Goal: Task Accomplishment & Management: Complete application form

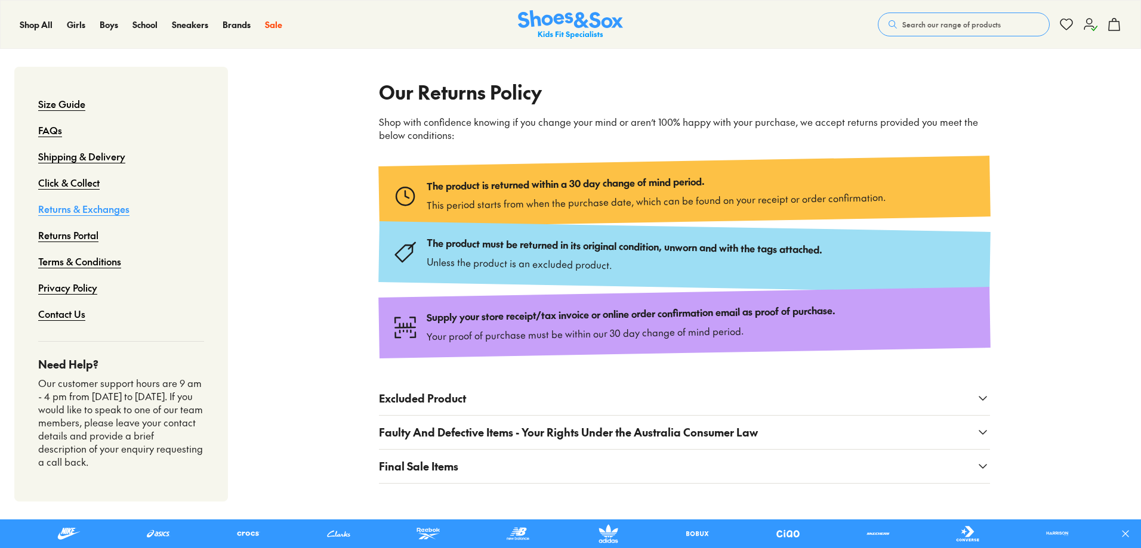
scroll to position [119, 0]
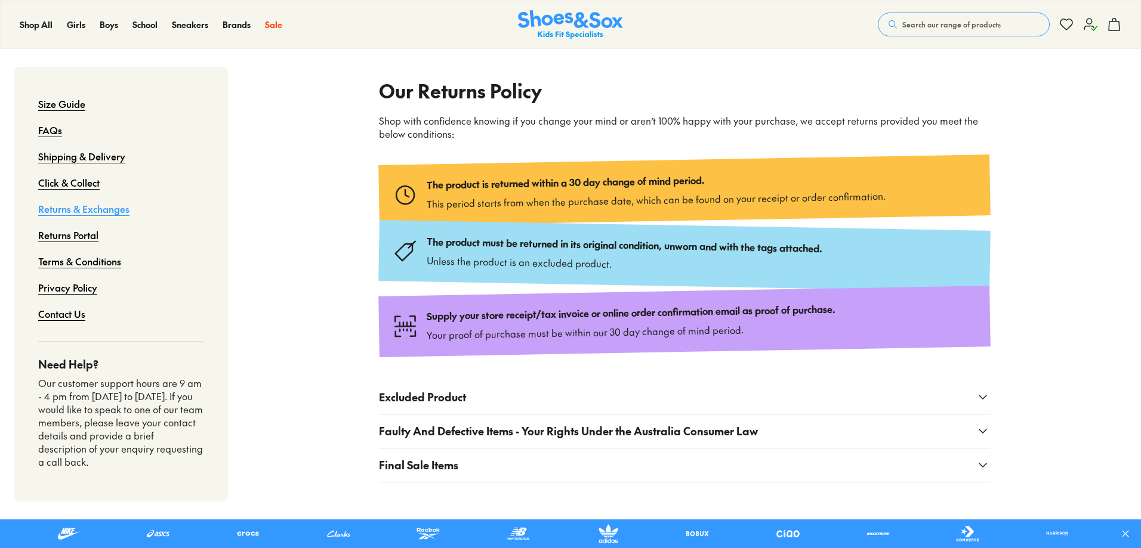
click at [85, 233] on link "Returns Portal" at bounding box center [68, 235] width 60 height 26
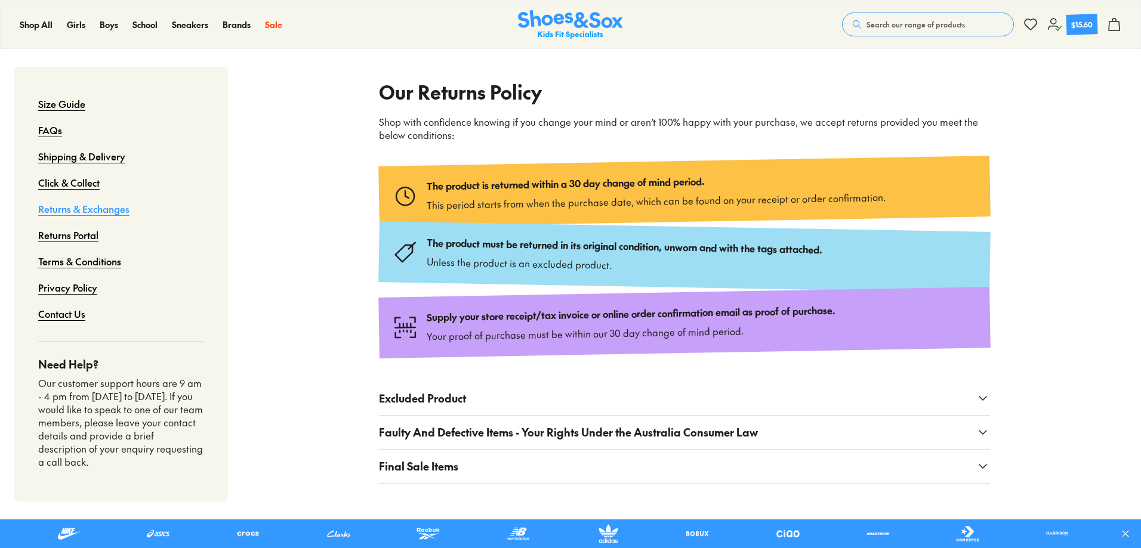
click at [538, 434] on span "Faulty And Defective Items - Your Rights Under the Australia Consumer Law" at bounding box center [568, 432] width 379 height 16
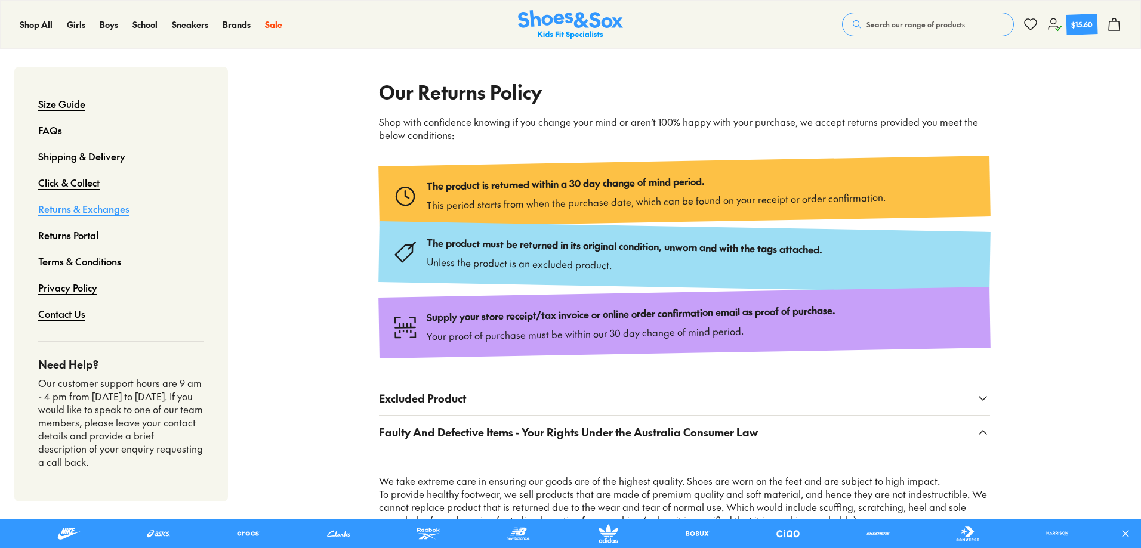
scroll to position [357, 0]
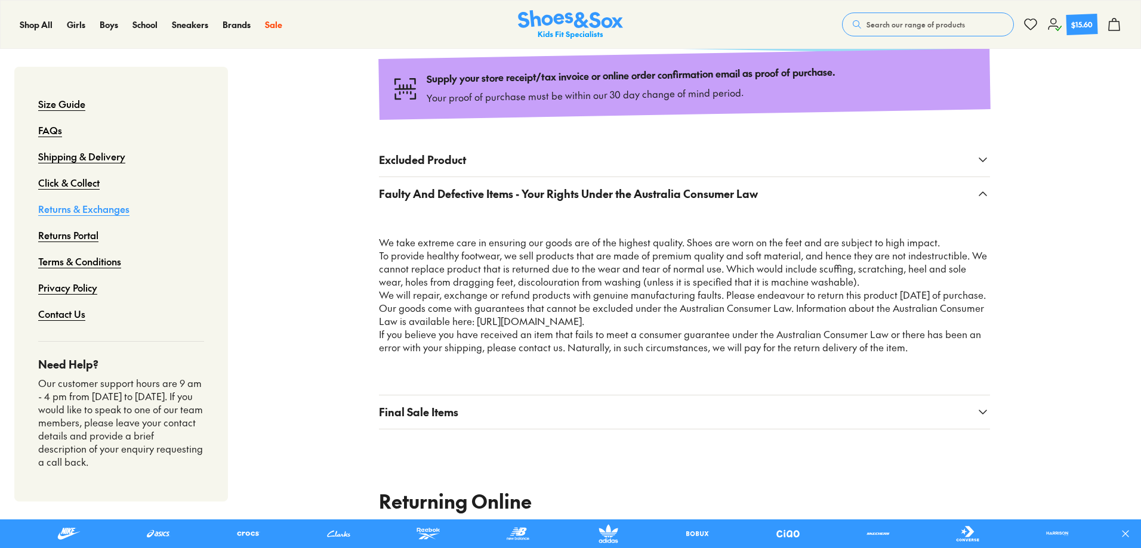
click at [84, 235] on link "Returns Portal" at bounding box center [68, 235] width 60 height 26
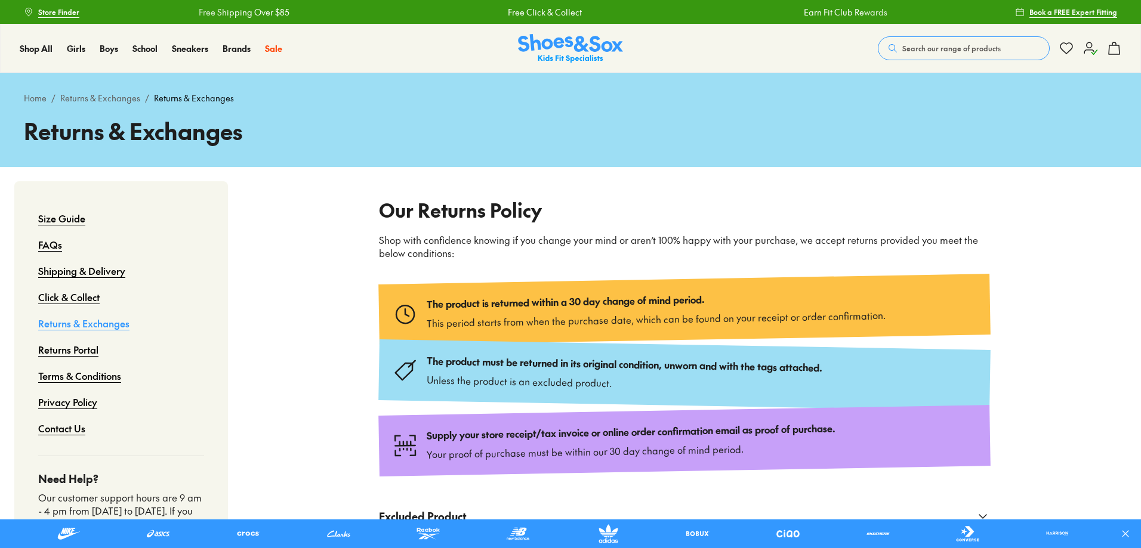
scroll to position [655, 0]
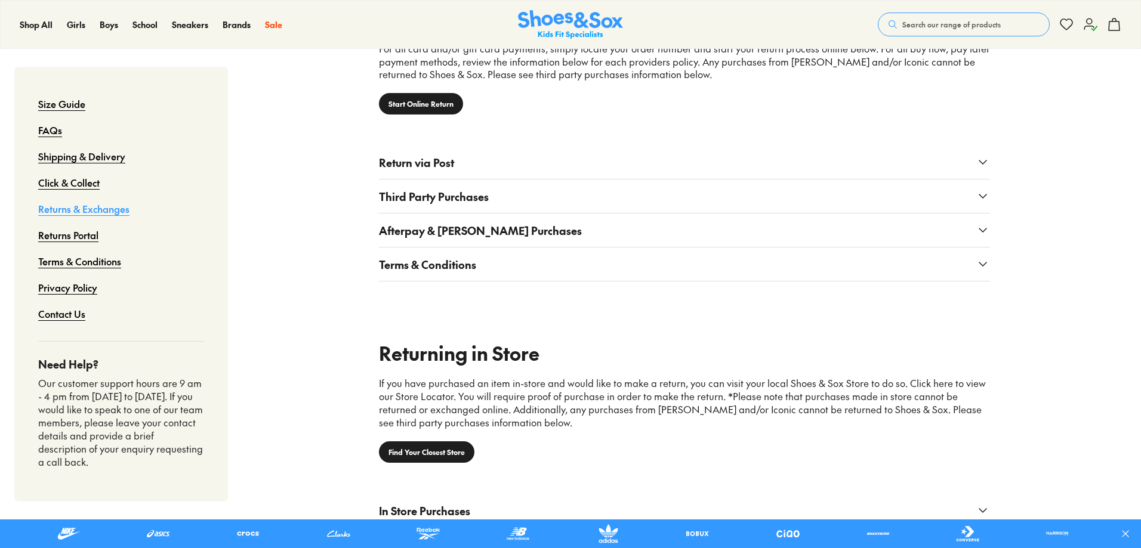
click at [438, 109] on link "Start Online Return" at bounding box center [421, 103] width 84 height 21
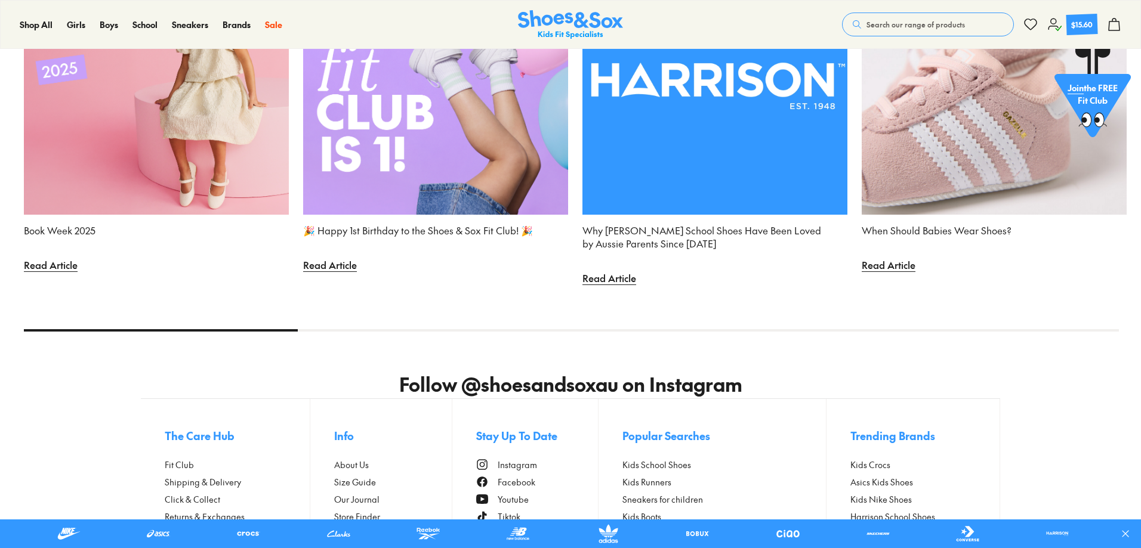
scroll to position [4674, 0]
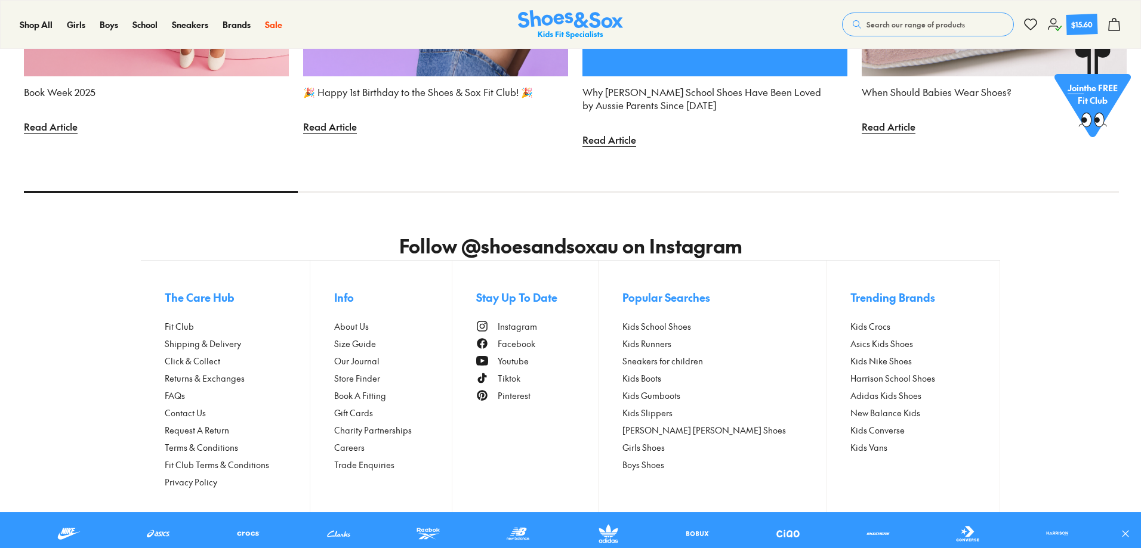
click at [192, 410] on span "Contact Us" at bounding box center [185, 413] width 41 height 13
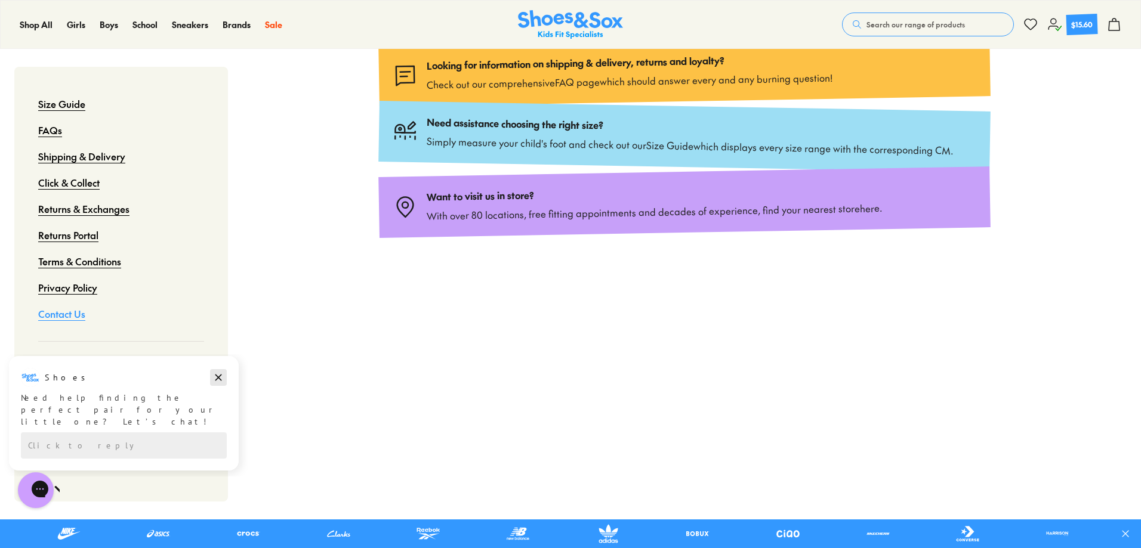
click at [220, 373] on icon "Dismiss campaign" at bounding box center [218, 377] width 12 height 14
